Goal: Information Seeking & Learning: Find specific fact

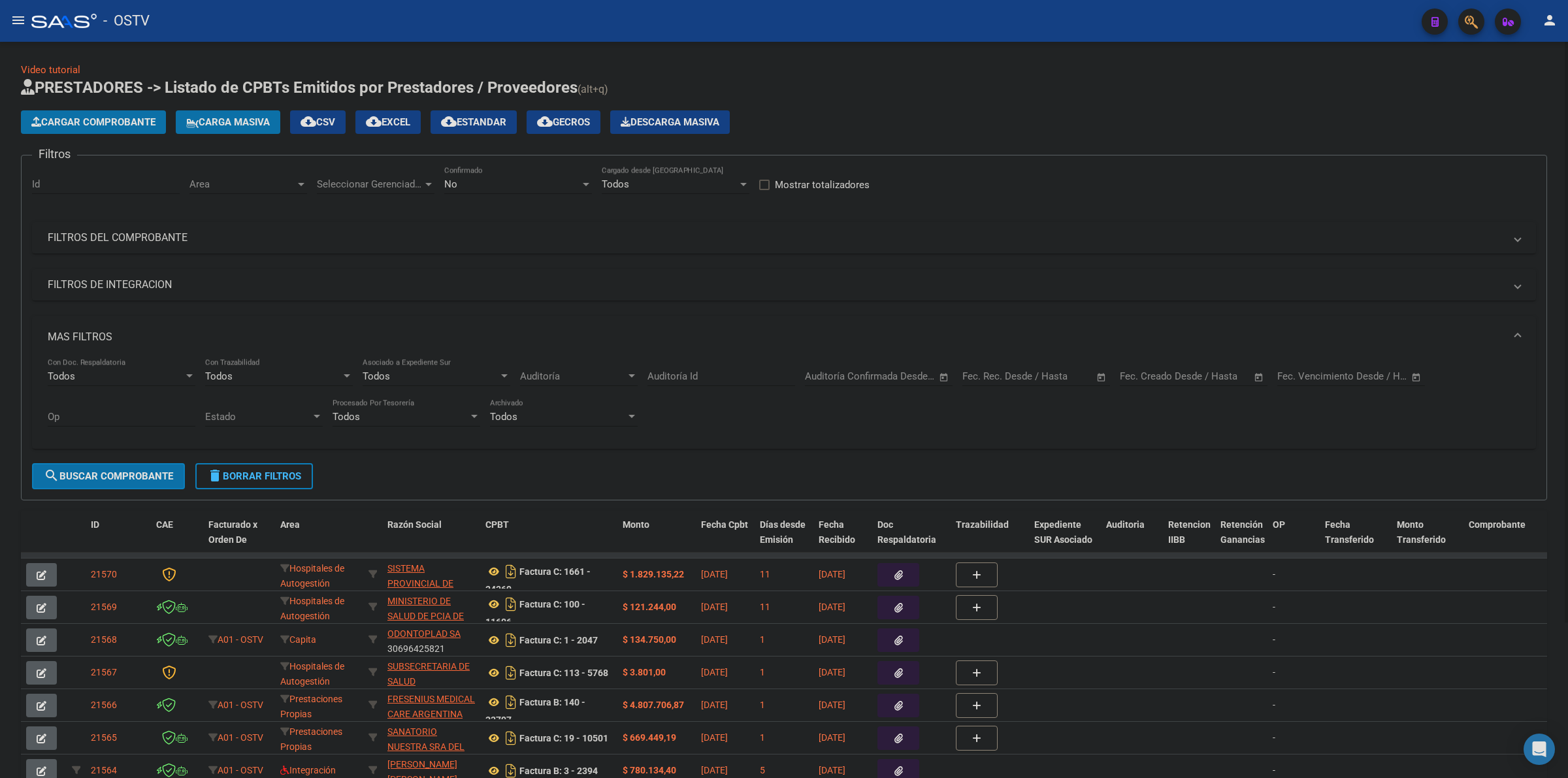
click at [895, 110] on div "Cargar Comprobante Carga Masiva cloud_download CSV cloud_download EXCEL cloud_d…" at bounding box center [784, 122] width 1526 height 24
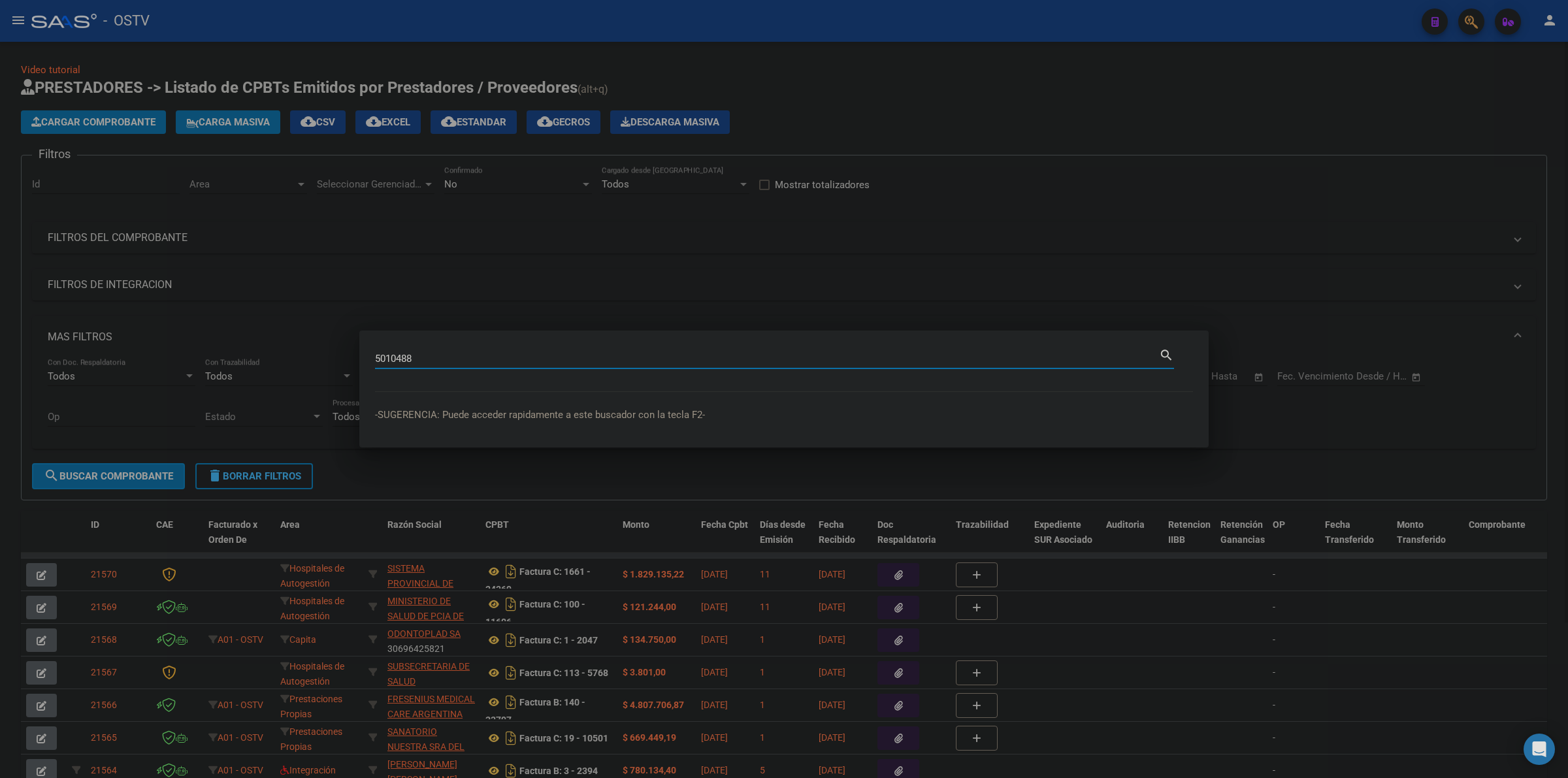
type input "5010488"
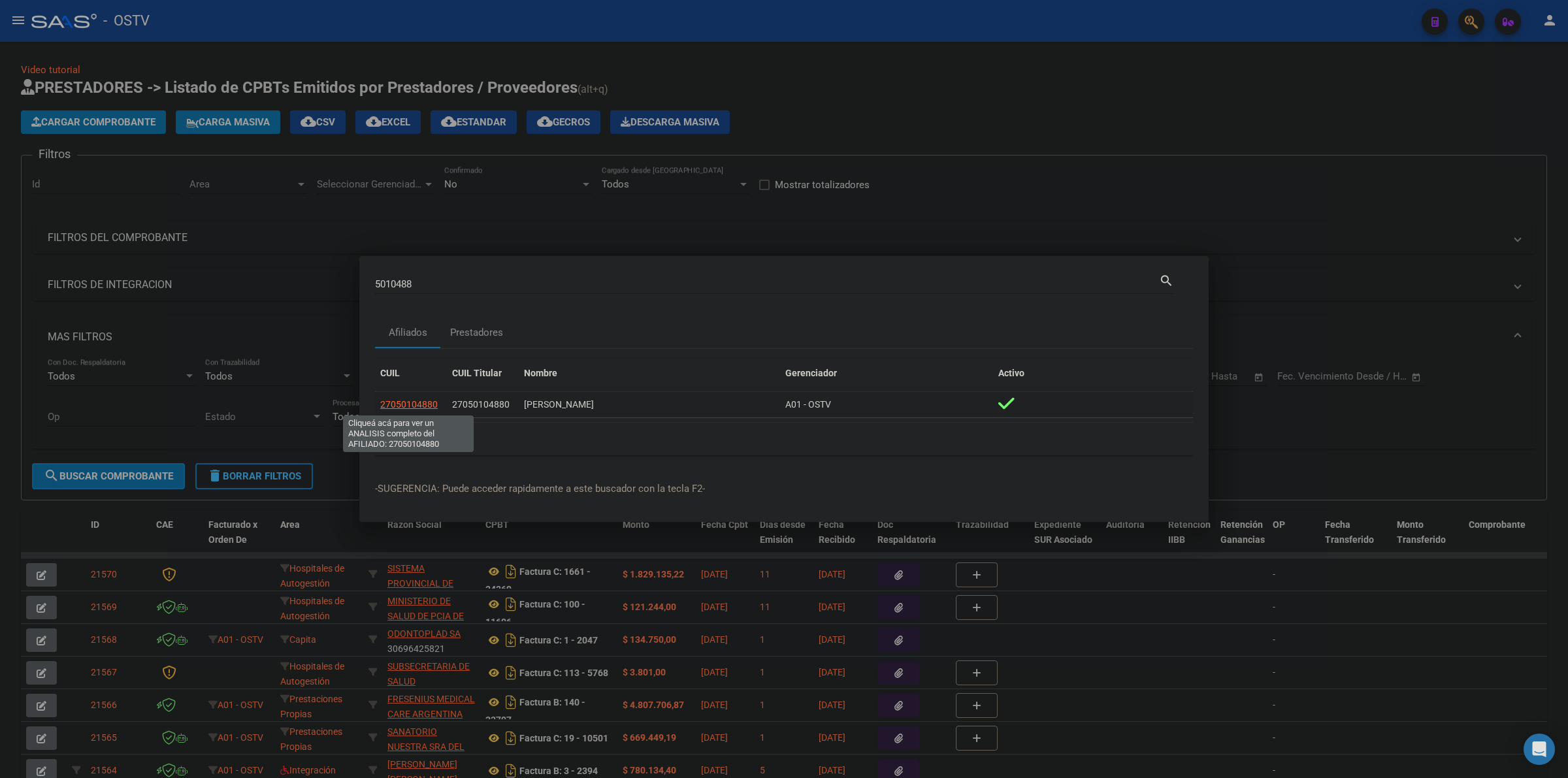
click at [410, 404] on span "27050104880" at bounding box center [409, 405] width 58 height 10
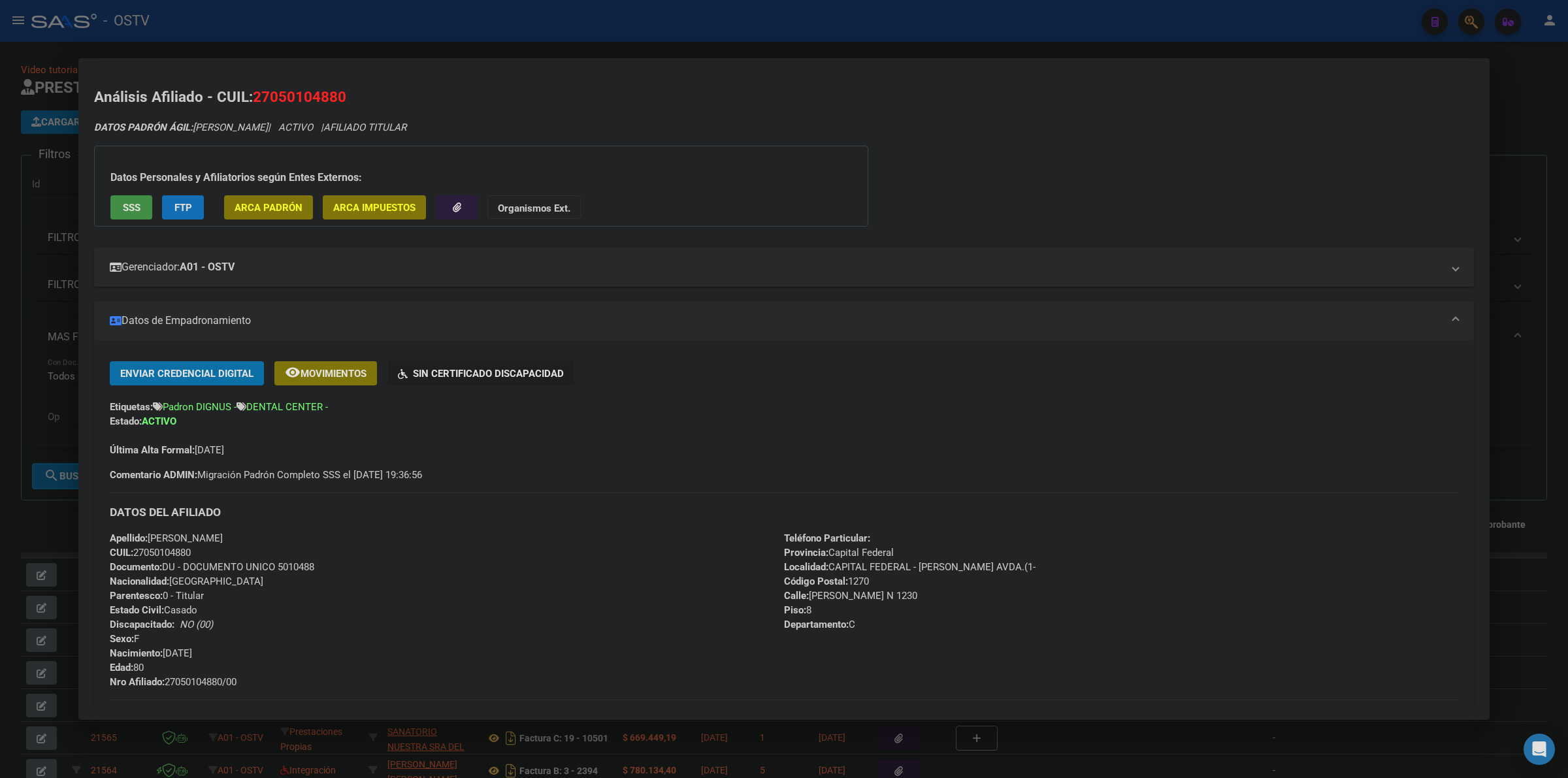
scroll to position [54, 0]
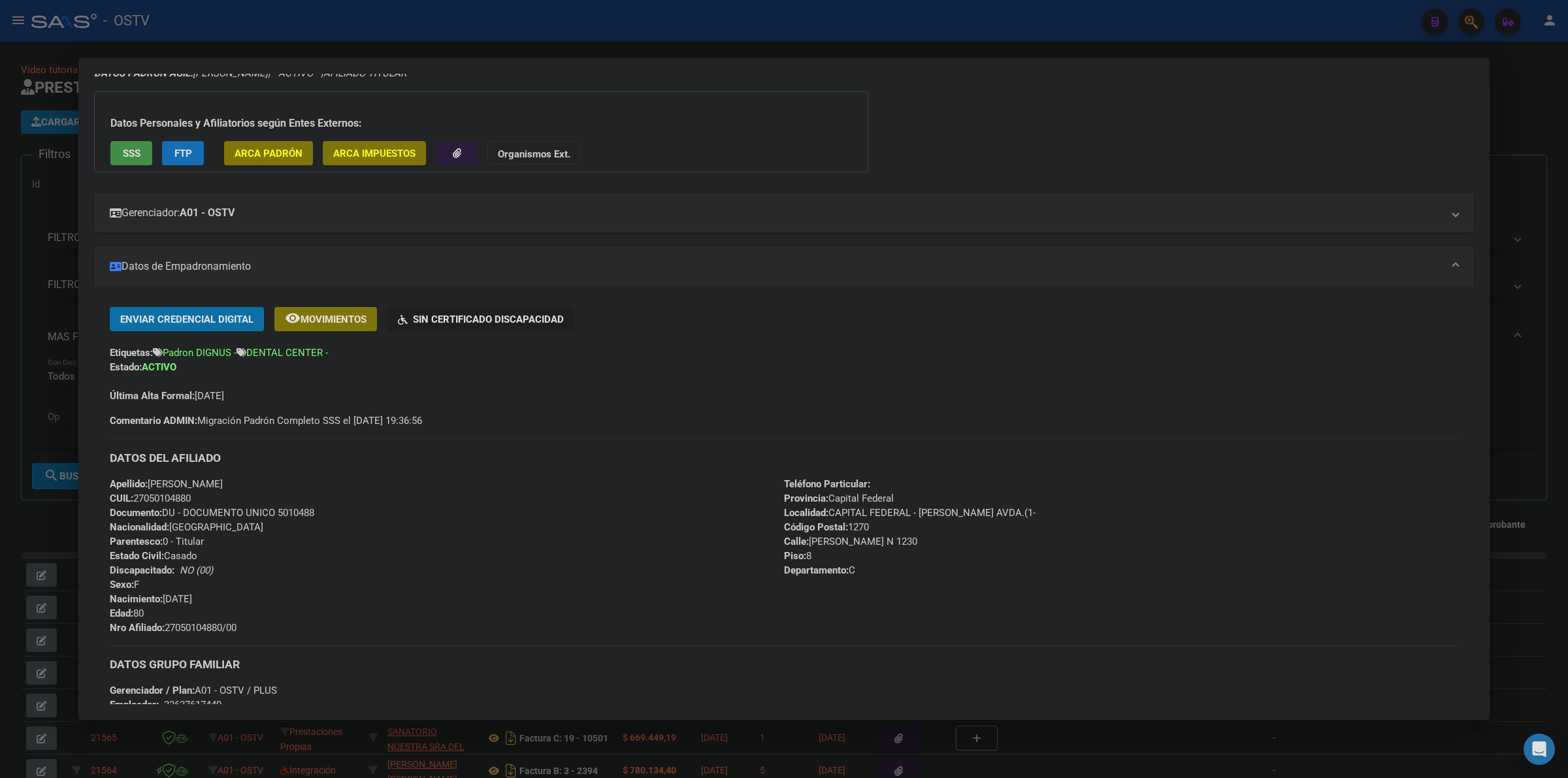
click at [307, 511] on span "Documento: DU - DOCUMENTO UNICO 5010488" at bounding box center [212, 513] width 204 height 12
copy span "5010488"
click at [206, 626] on span "Nro Afiliado: 27050104880/00" at bounding box center [173, 628] width 127 height 12
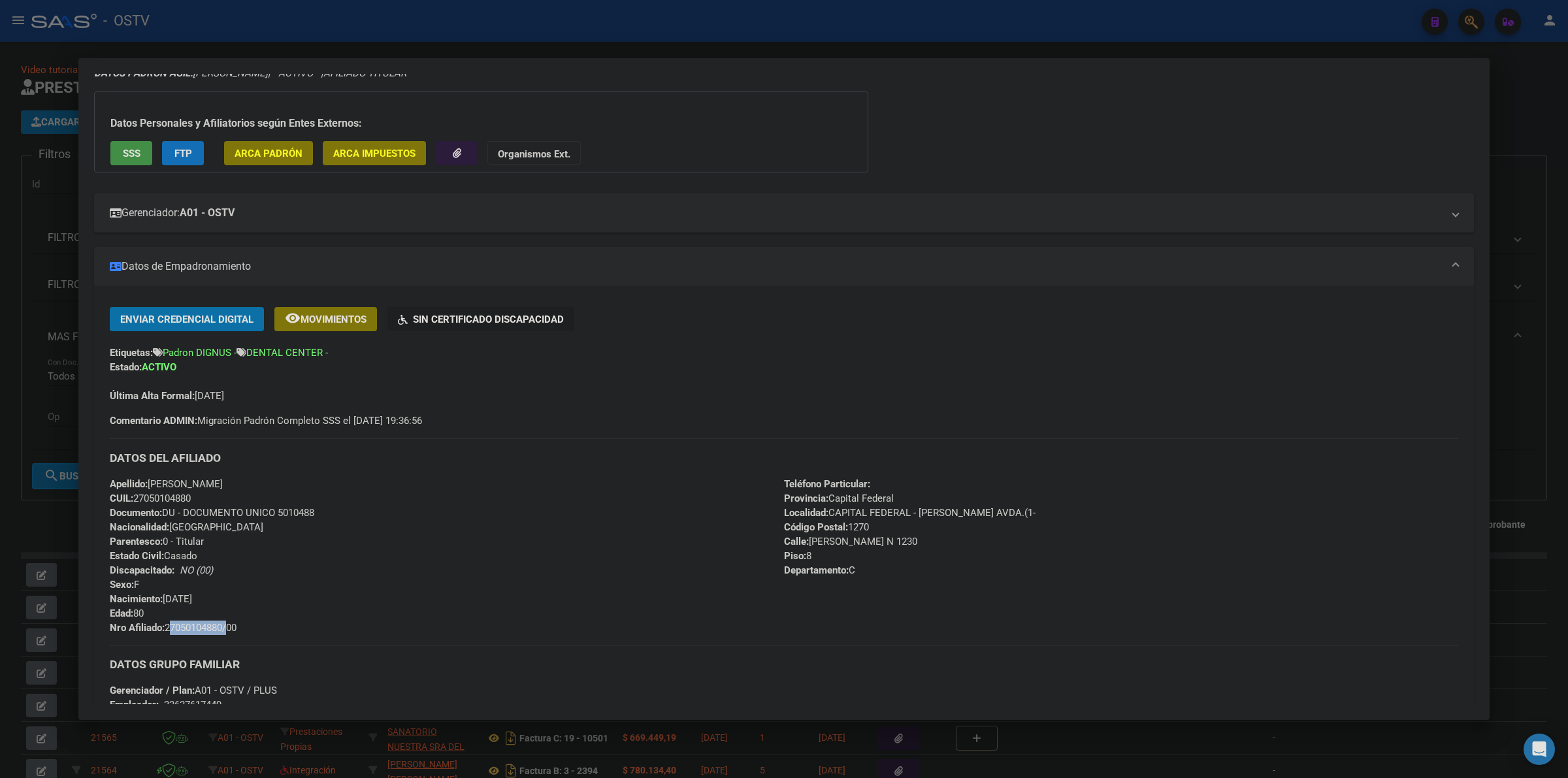
copy span "27050104880"
